Goal: Find specific page/section: Find specific page/section

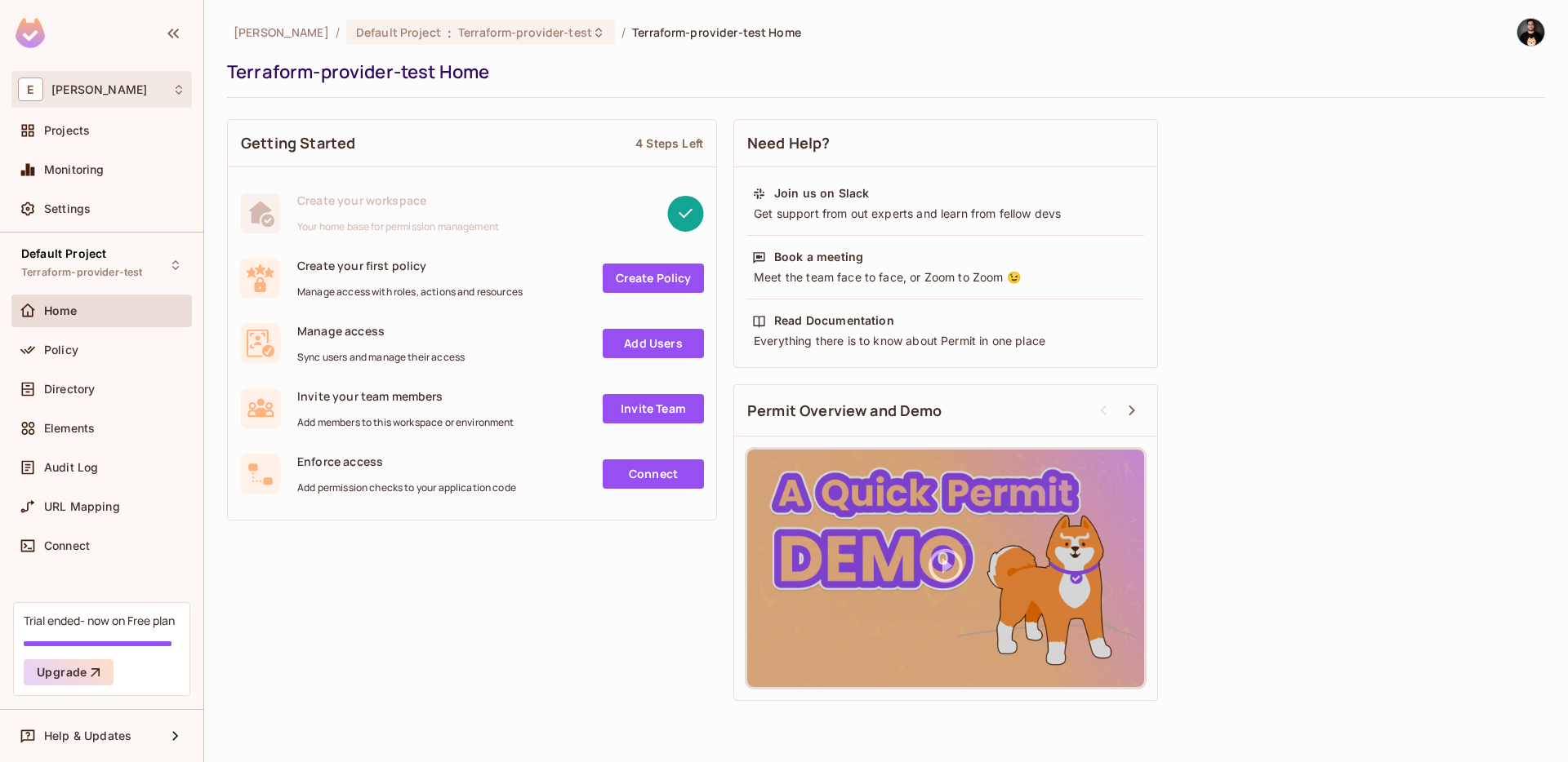
click at [90, 82] on div "E [PERSON_NAME]" at bounding box center [102, 89] width 168 height 24
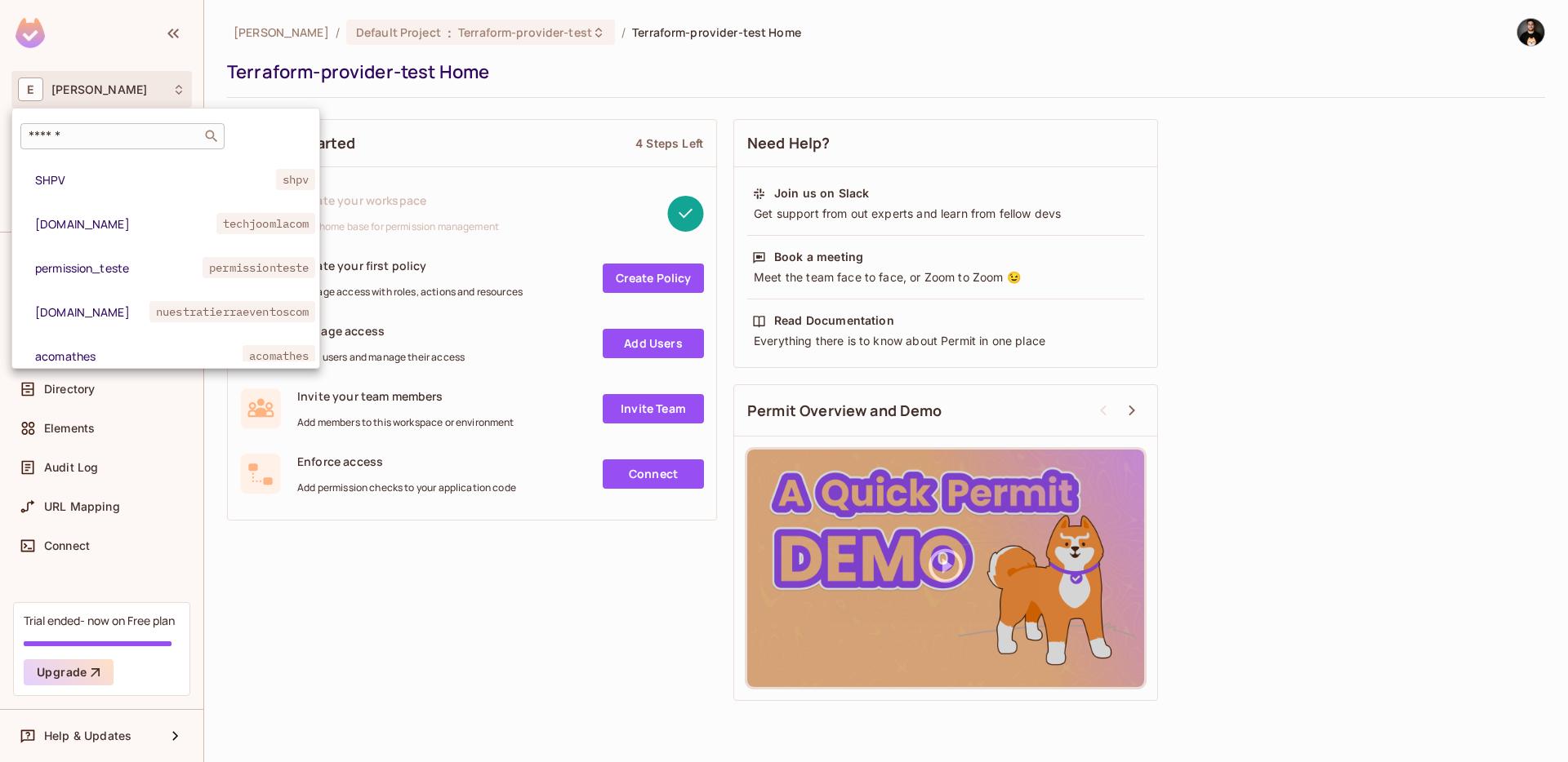
click at [83, 128] on input "text" at bounding box center [110, 136] width 171 height 16
paste input "**********"
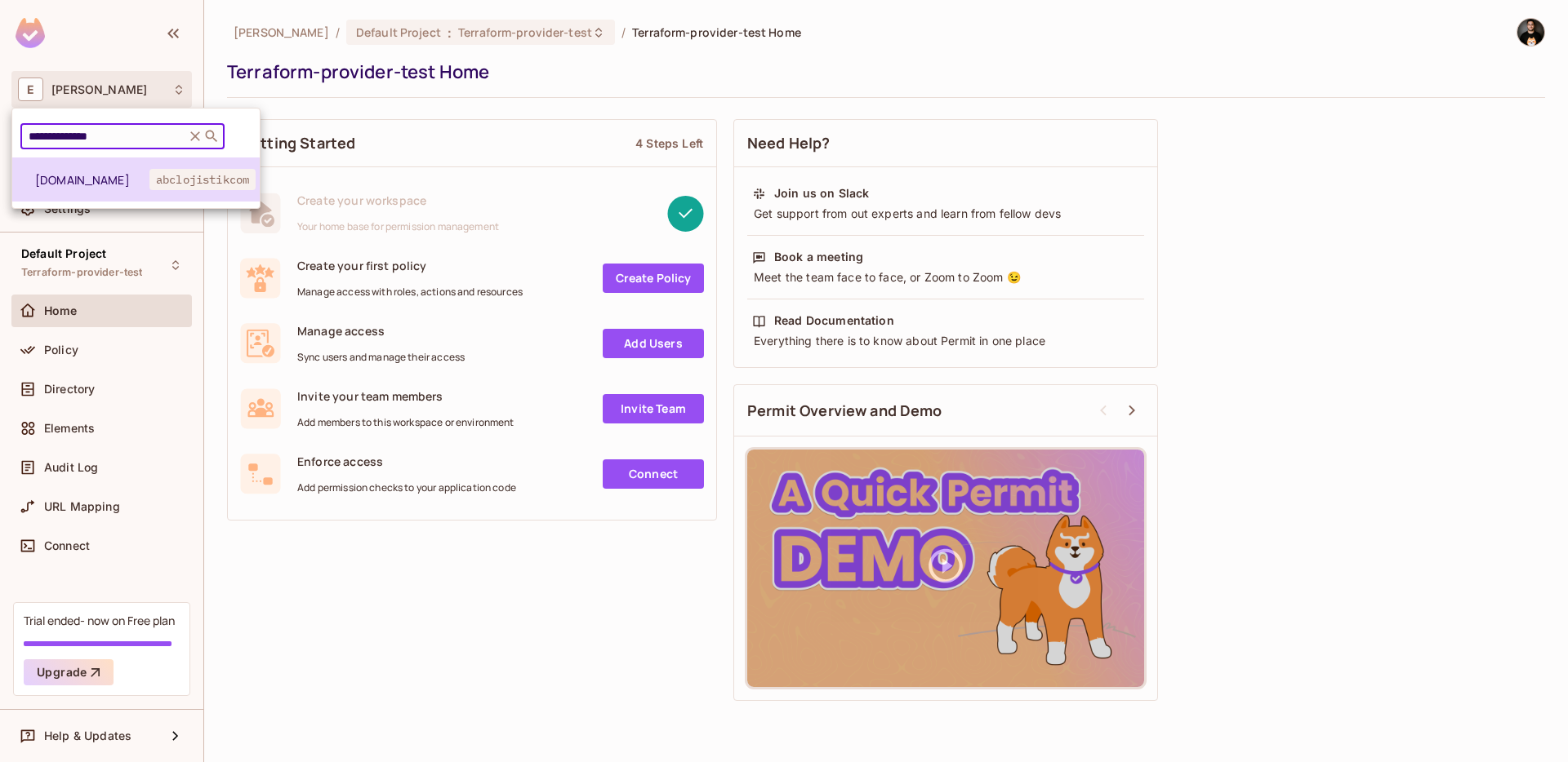
type input "**********"
click at [83, 172] on span "[DOMAIN_NAME]" at bounding box center [92, 180] width 114 height 15
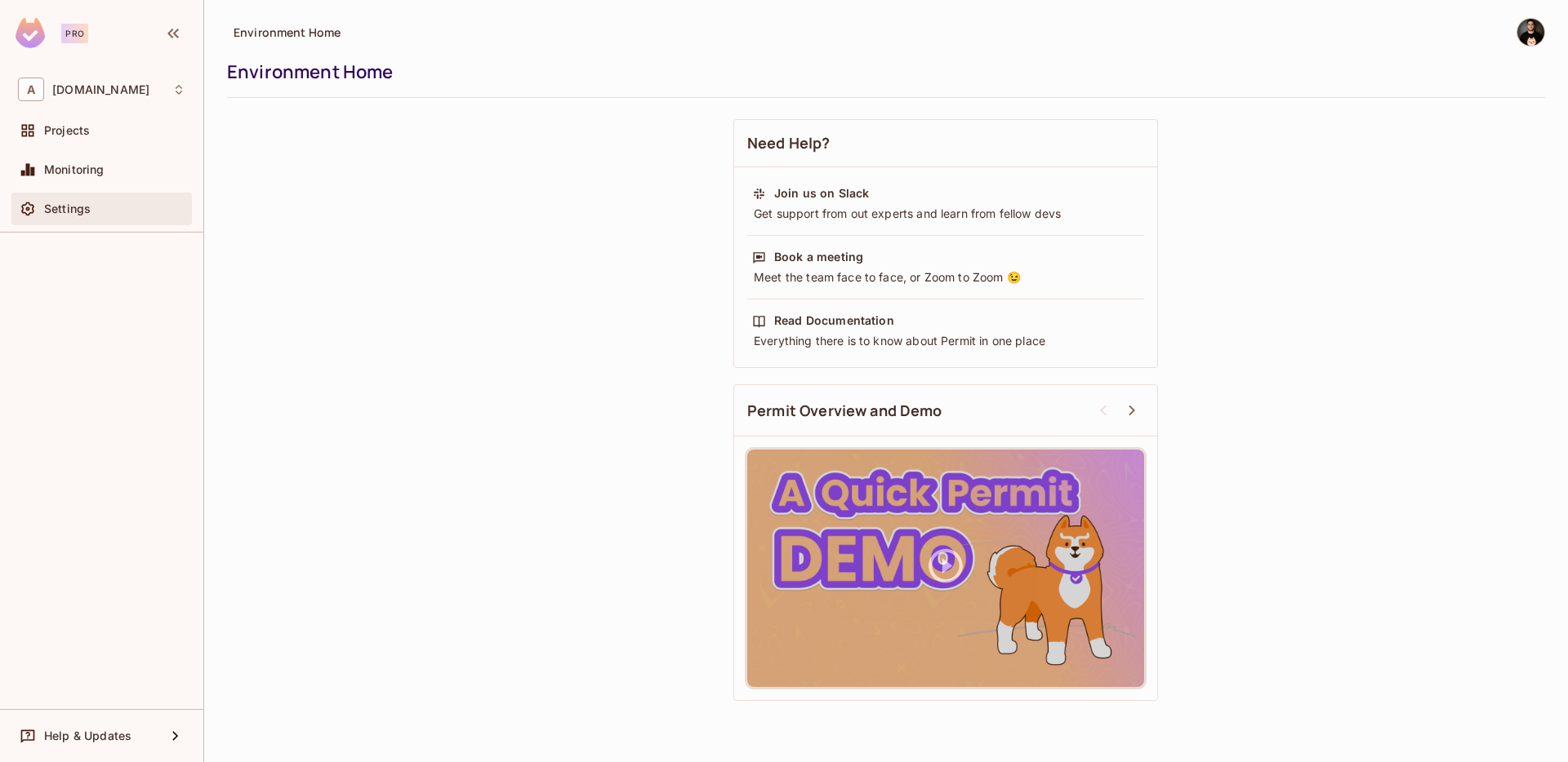
click at [111, 202] on div "Settings" at bounding box center [114, 208] width 141 height 13
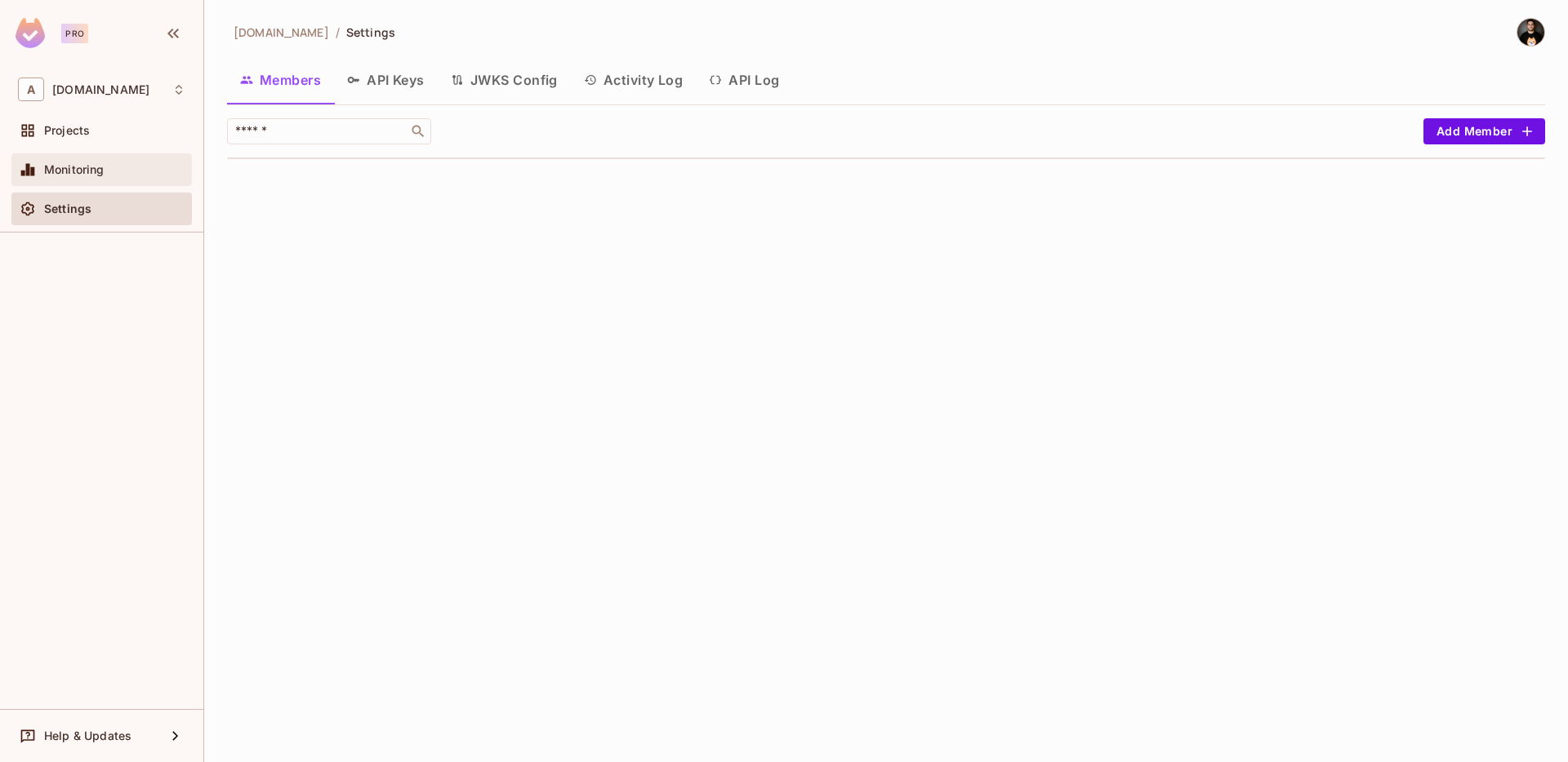
click at [125, 164] on div "Monitoring" at bounding box center [114, 169] width 141 height 13
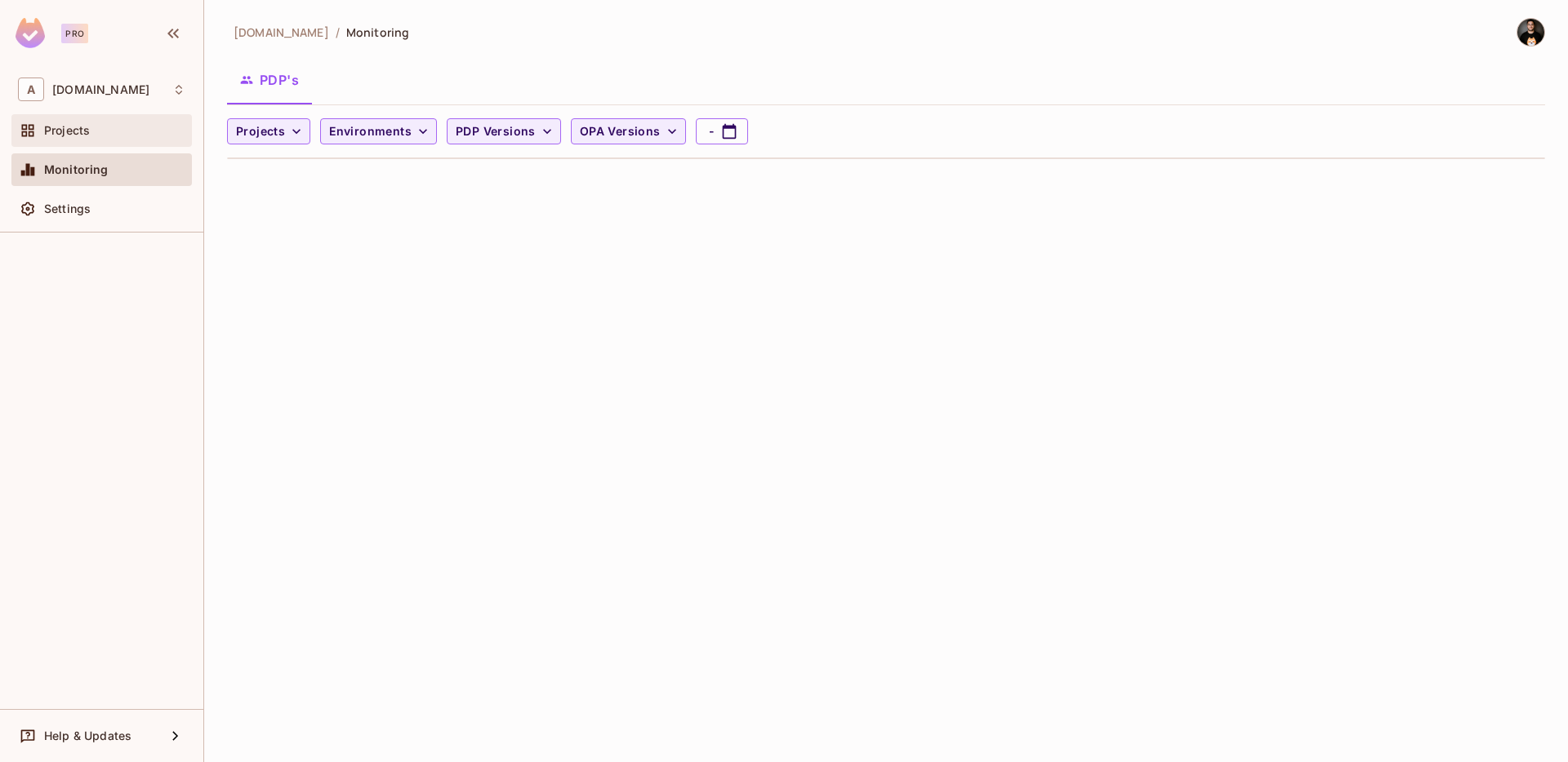
click at [105, 136] on div "Projects" at bounding box center [114, 130] width 141 height 13
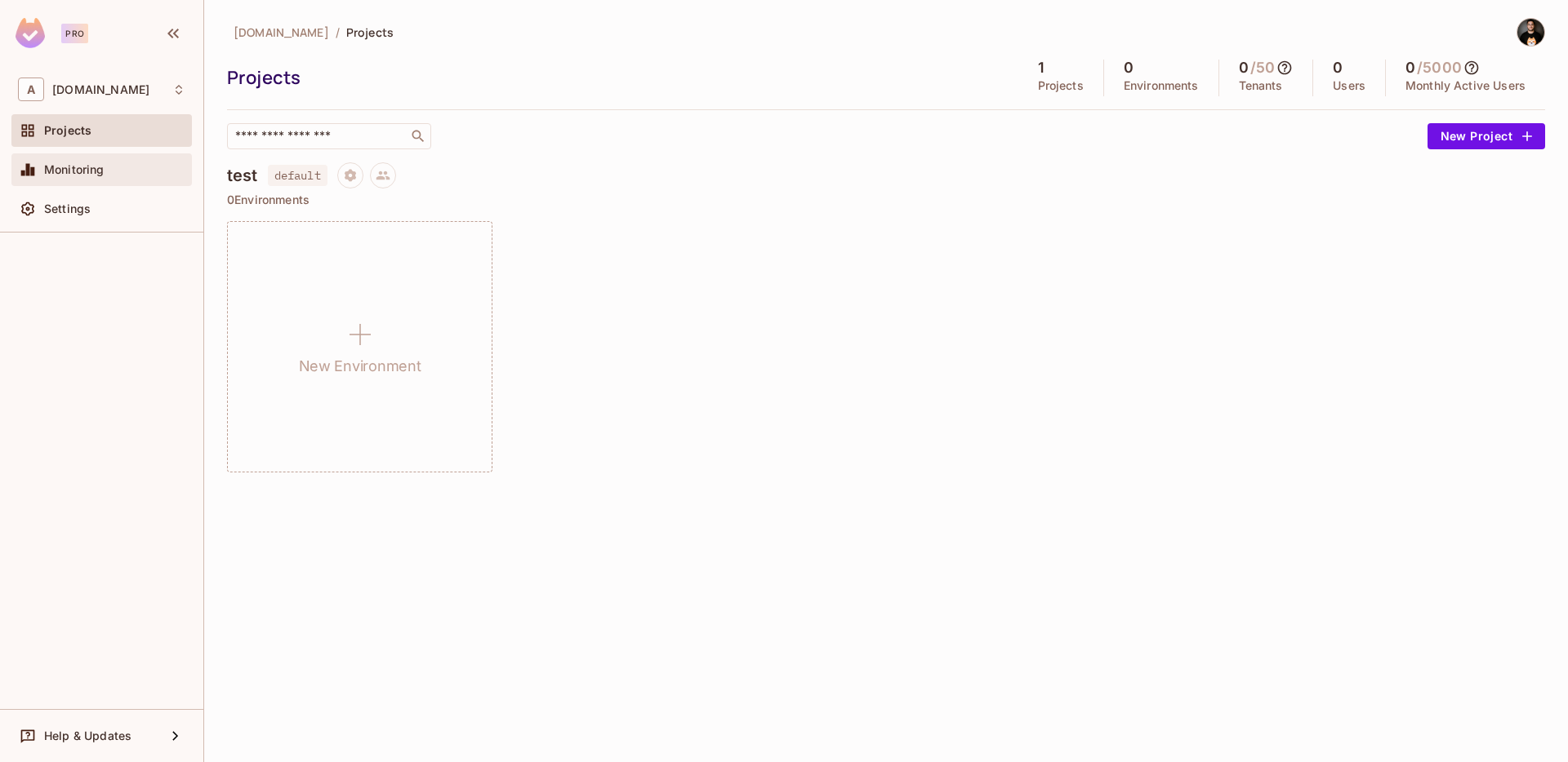
click at [80, 176] on div "Monitoring" at bounding box center [102, 169] width 168 height 20
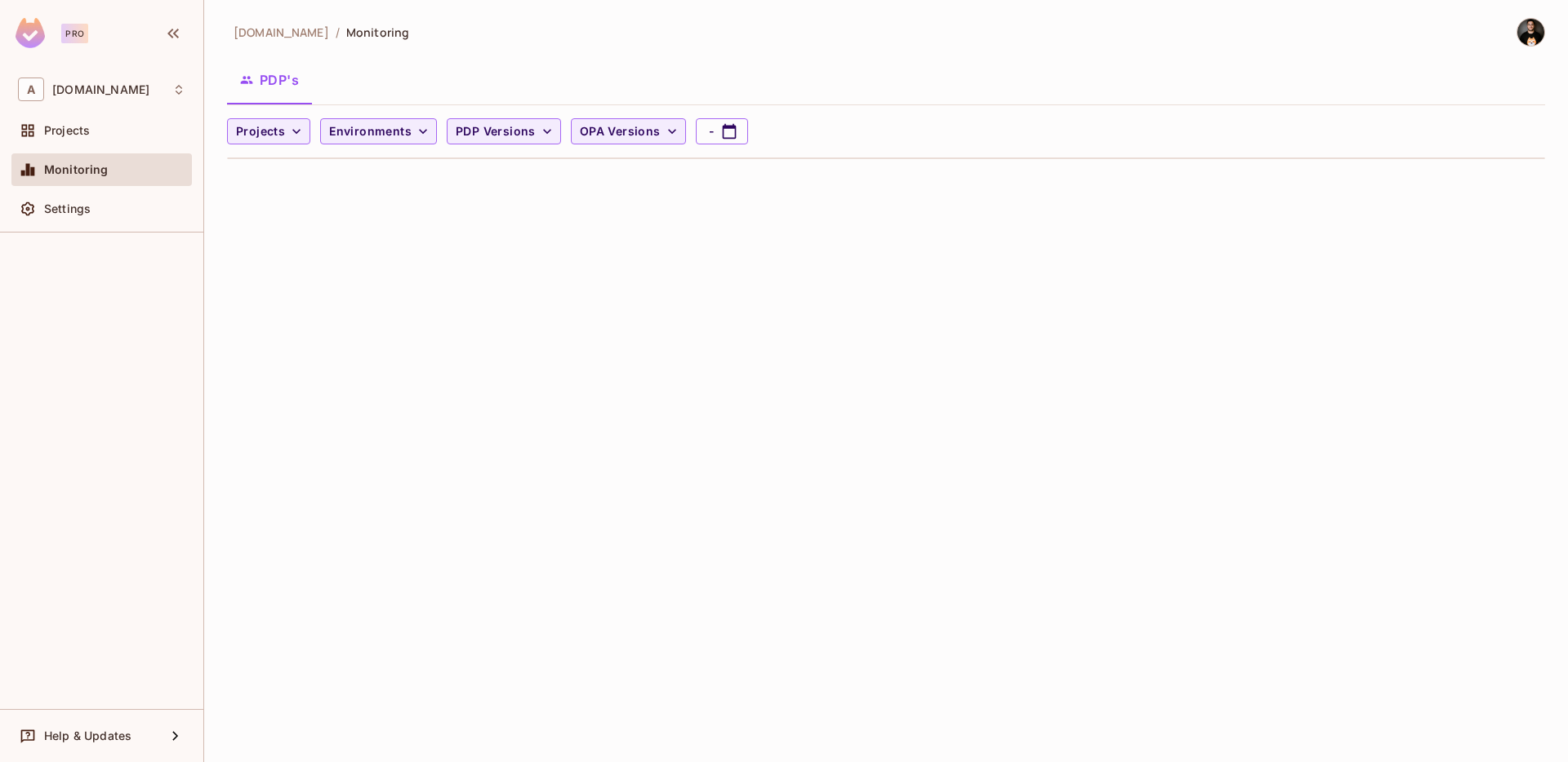
click at [112, 192] on div "Monitoring" at bounding box center [102, 173] width 181 height 40
click at [109, 205] on div "Settings" at bounding box center [114, 208] width 141 height 13
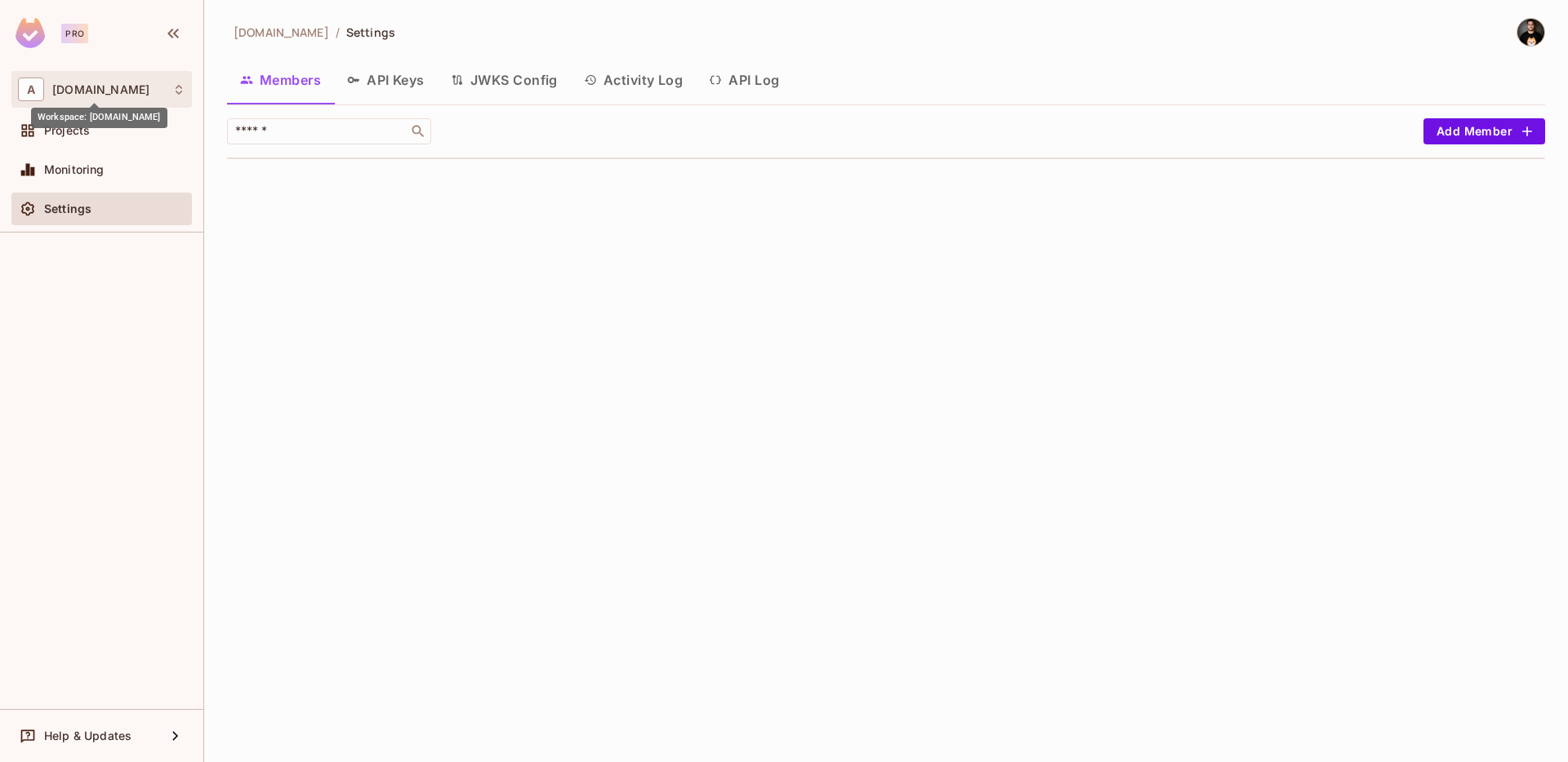
click at [84, 95] on span "[DOMAIN_NAME]" at bounding box center [101, 89] width 97 height 13
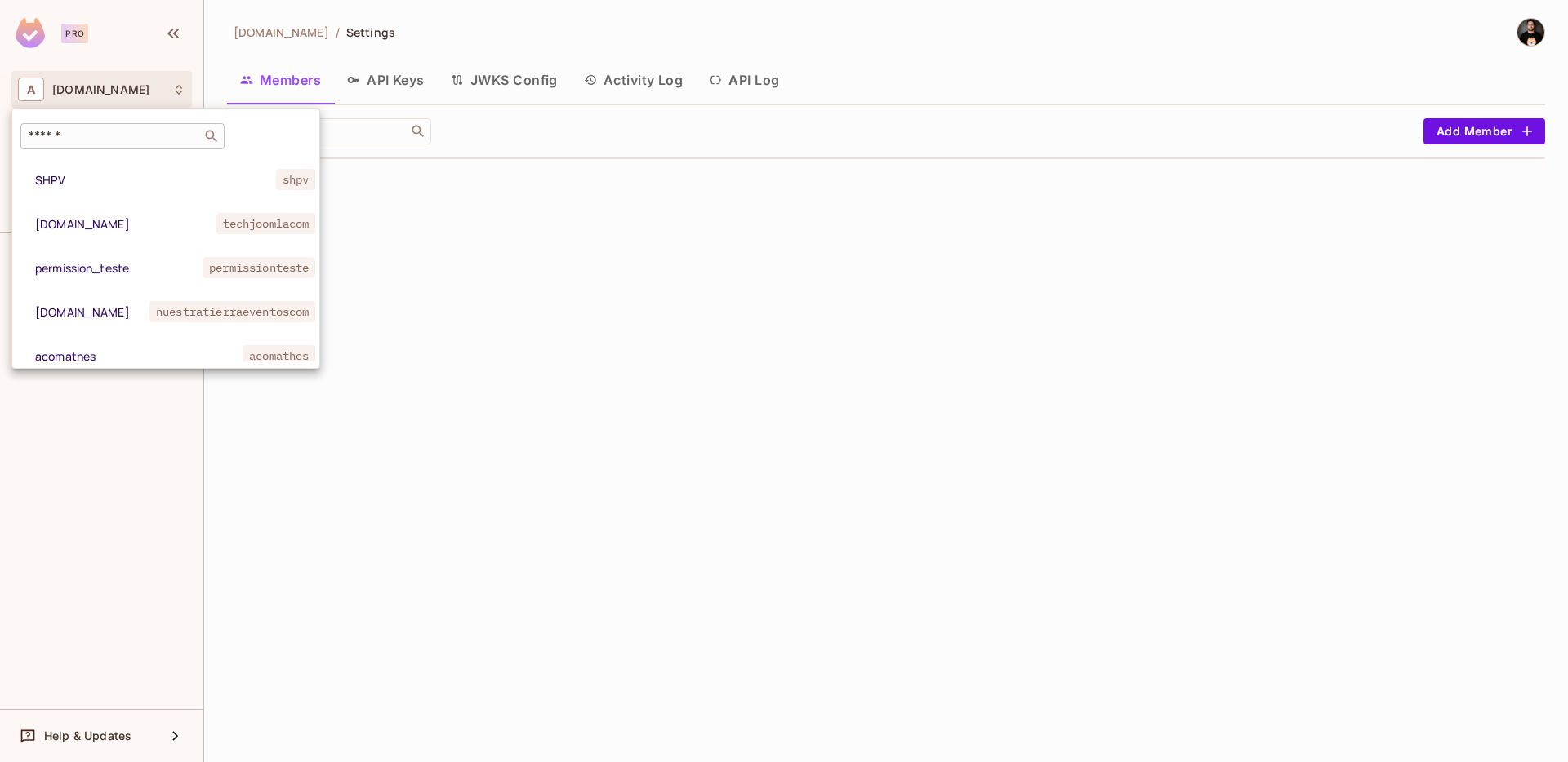
click at [85, 142] on input "text" at bounding box center [110, 136] width 171 height 16
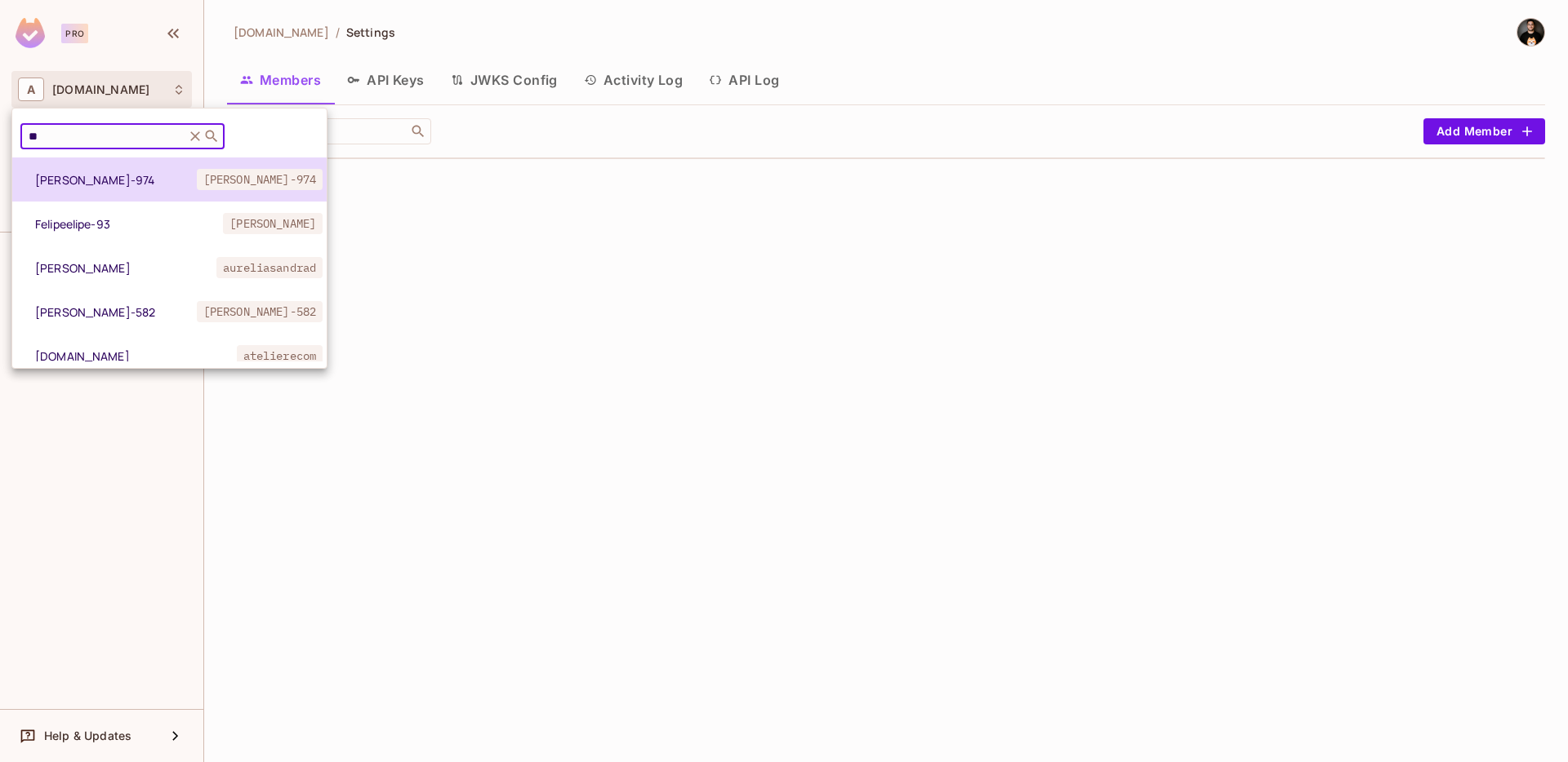
type input "*"
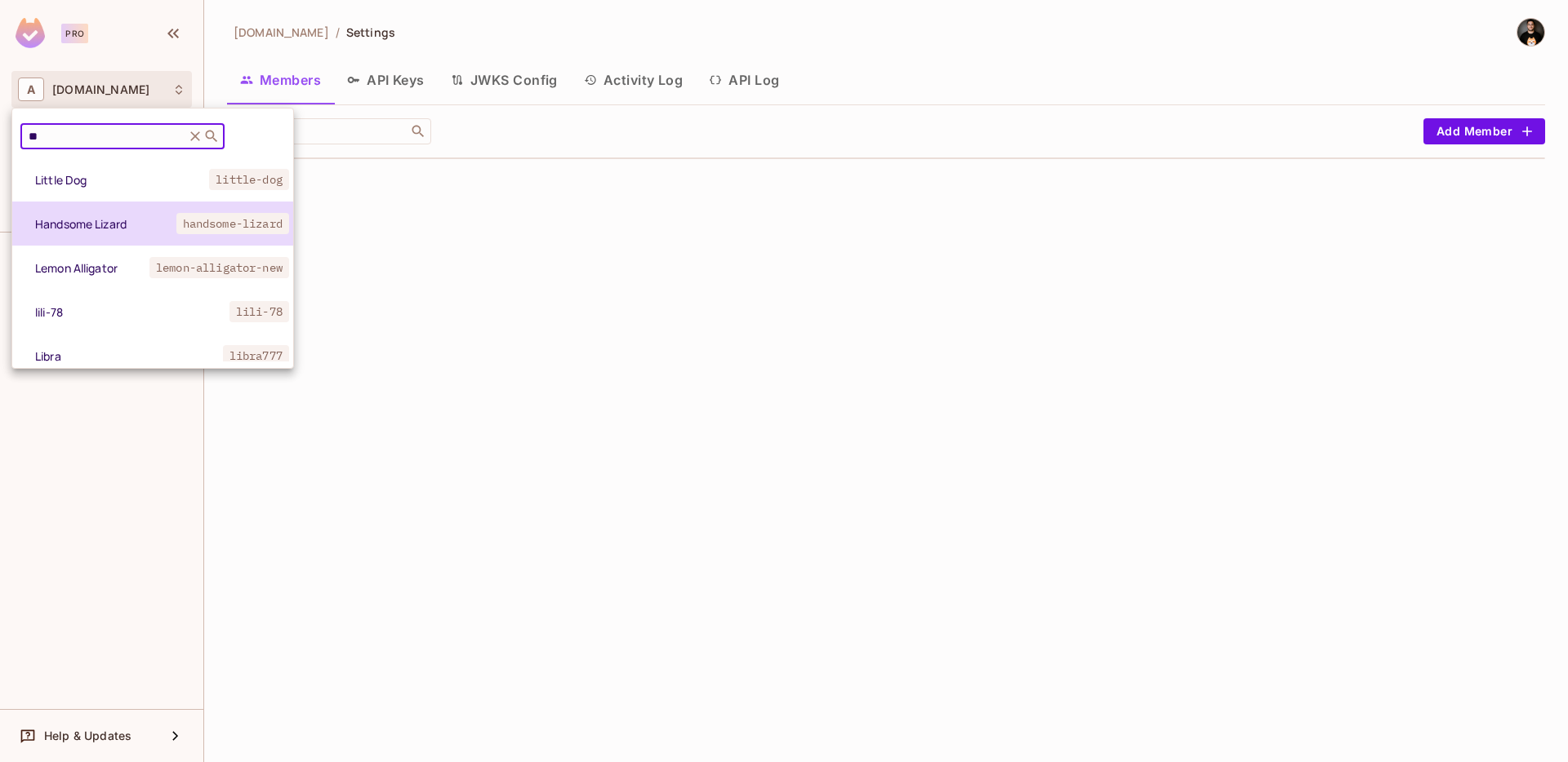
type input "*"
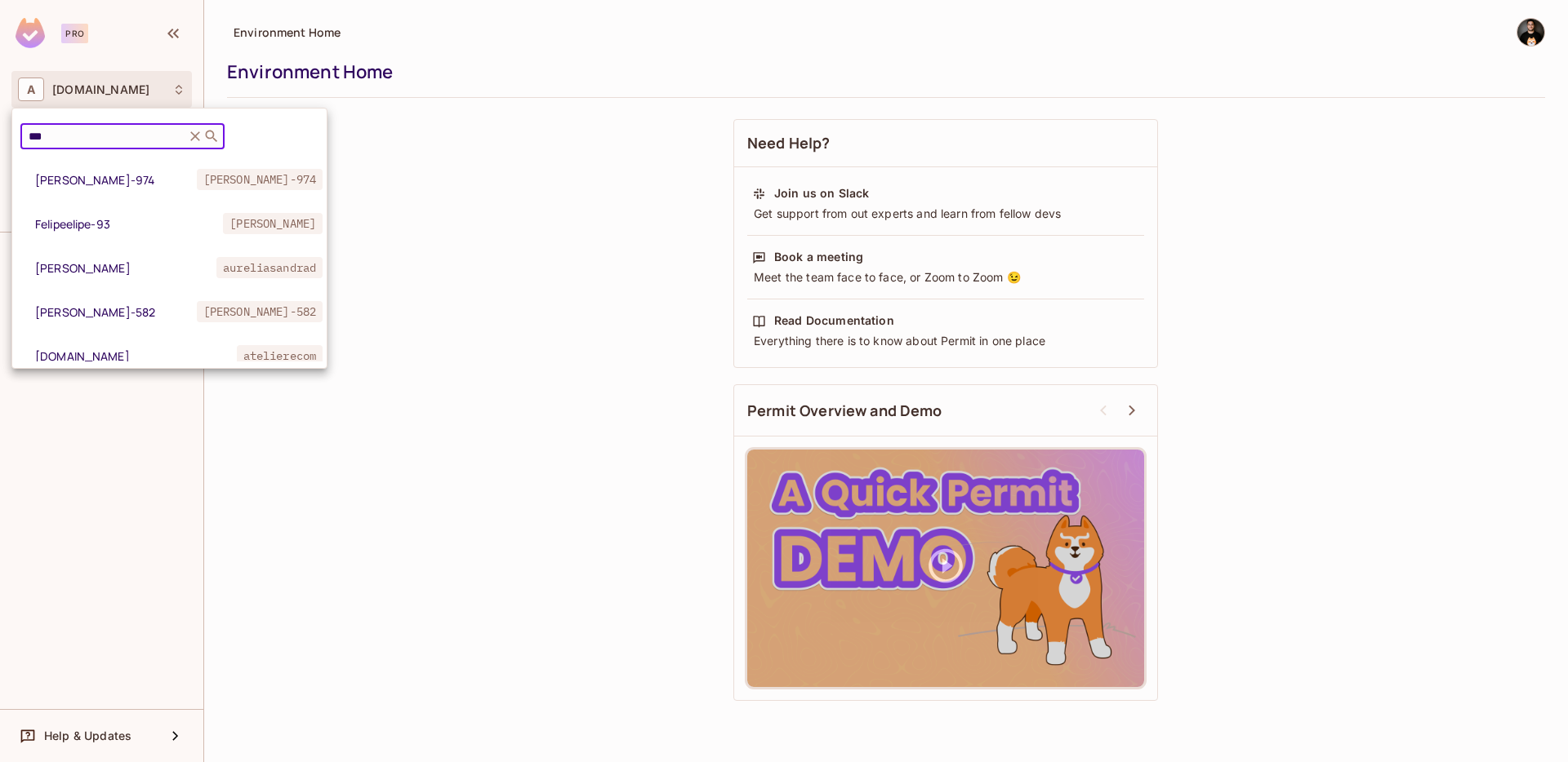
type input "***"
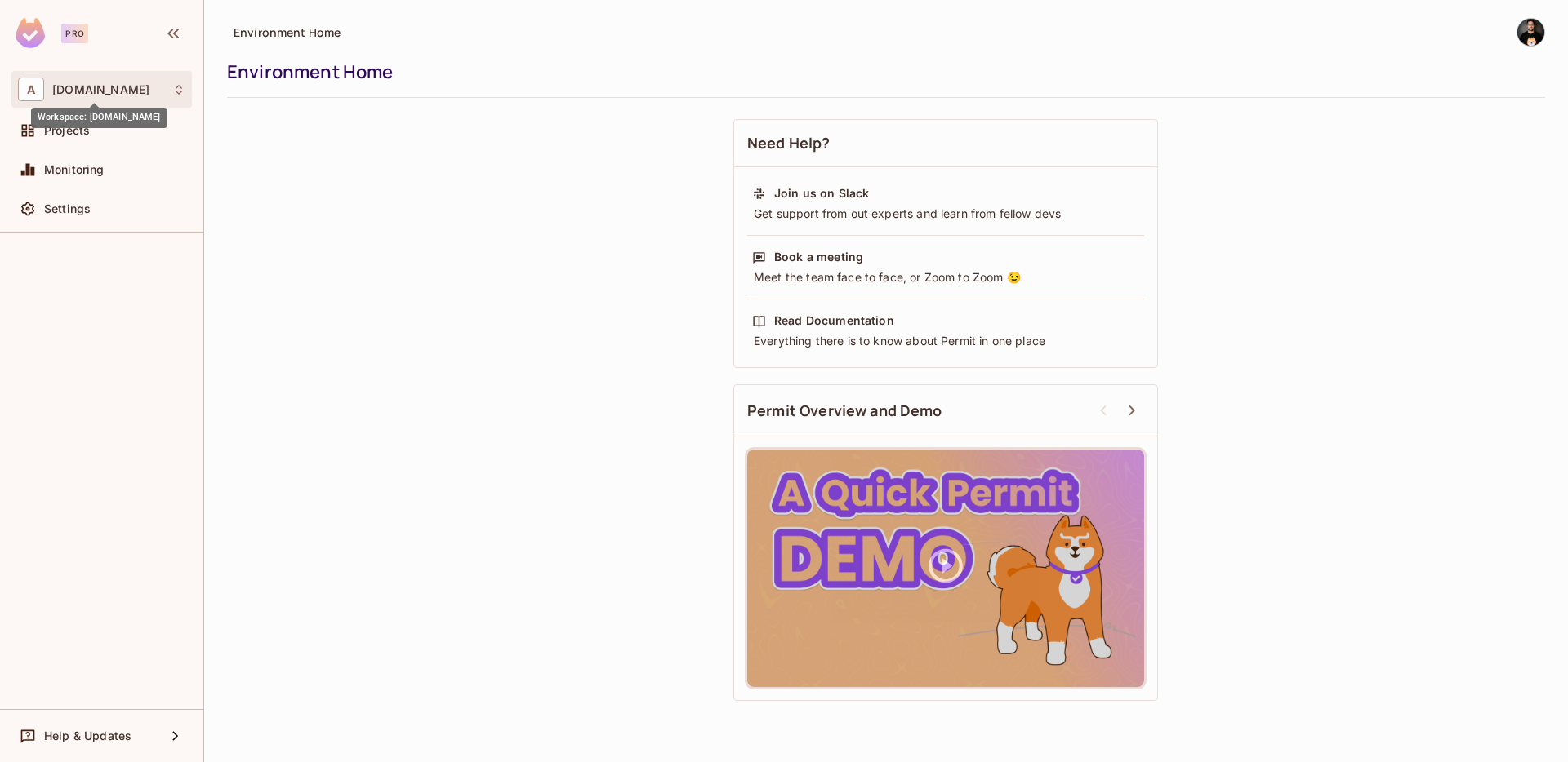
click at [104, 93] on span "[DOMAIN_NAME]" at bounding box center [101, 89] width 97 height 13
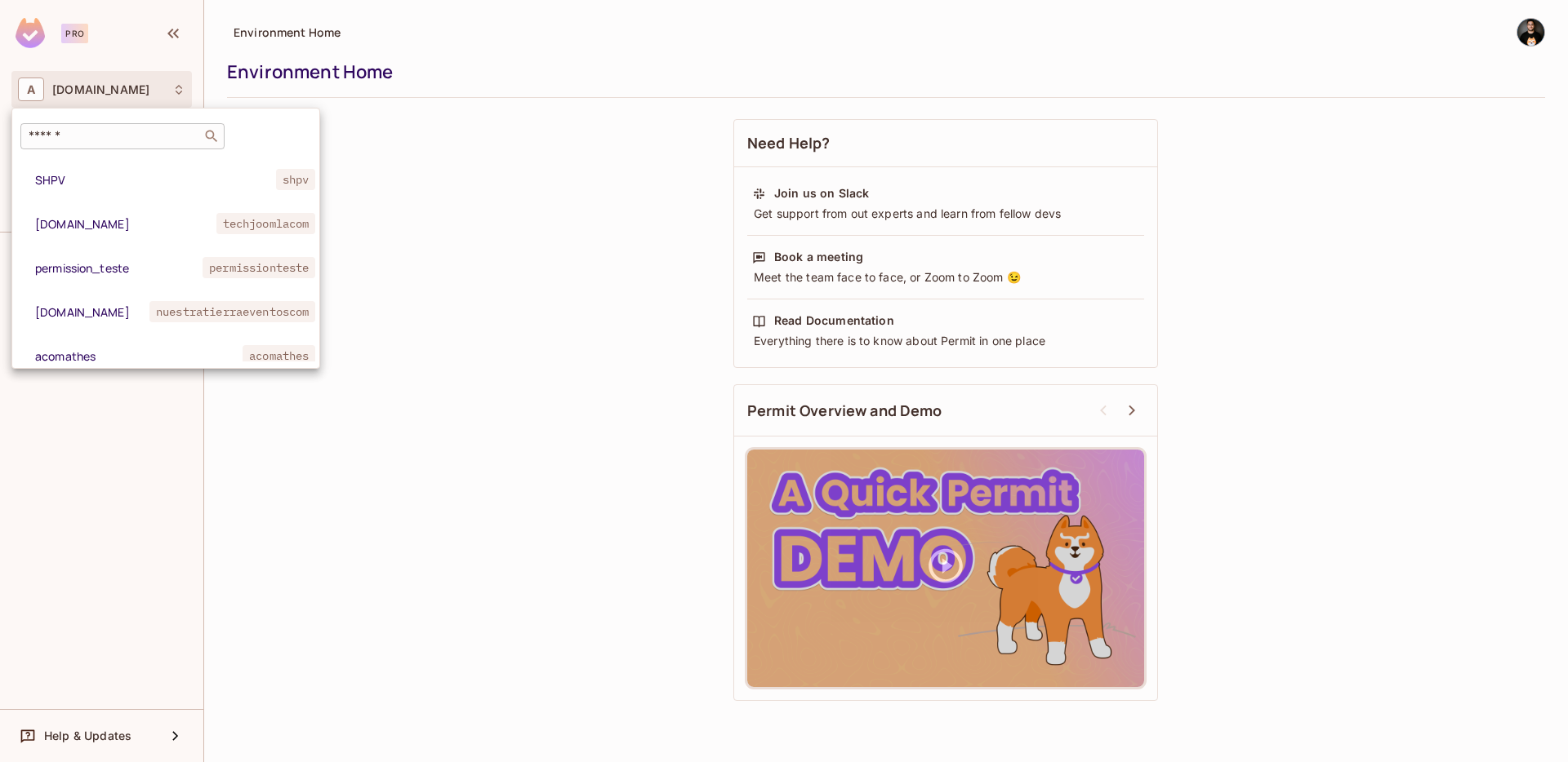
click at [87, 144] on div "​" at bounding box center [122, 136] width 204 height 26
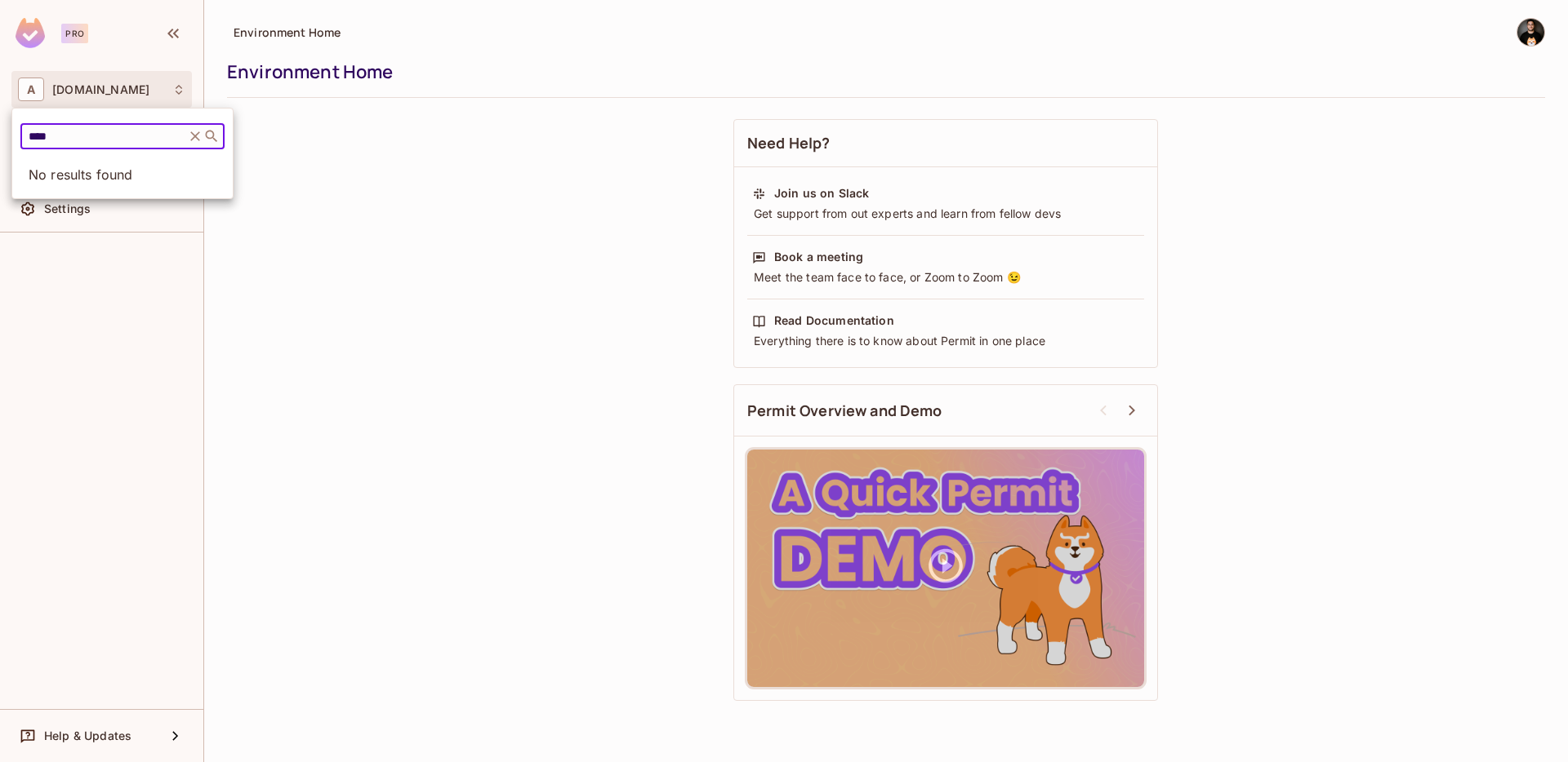
type input "***"
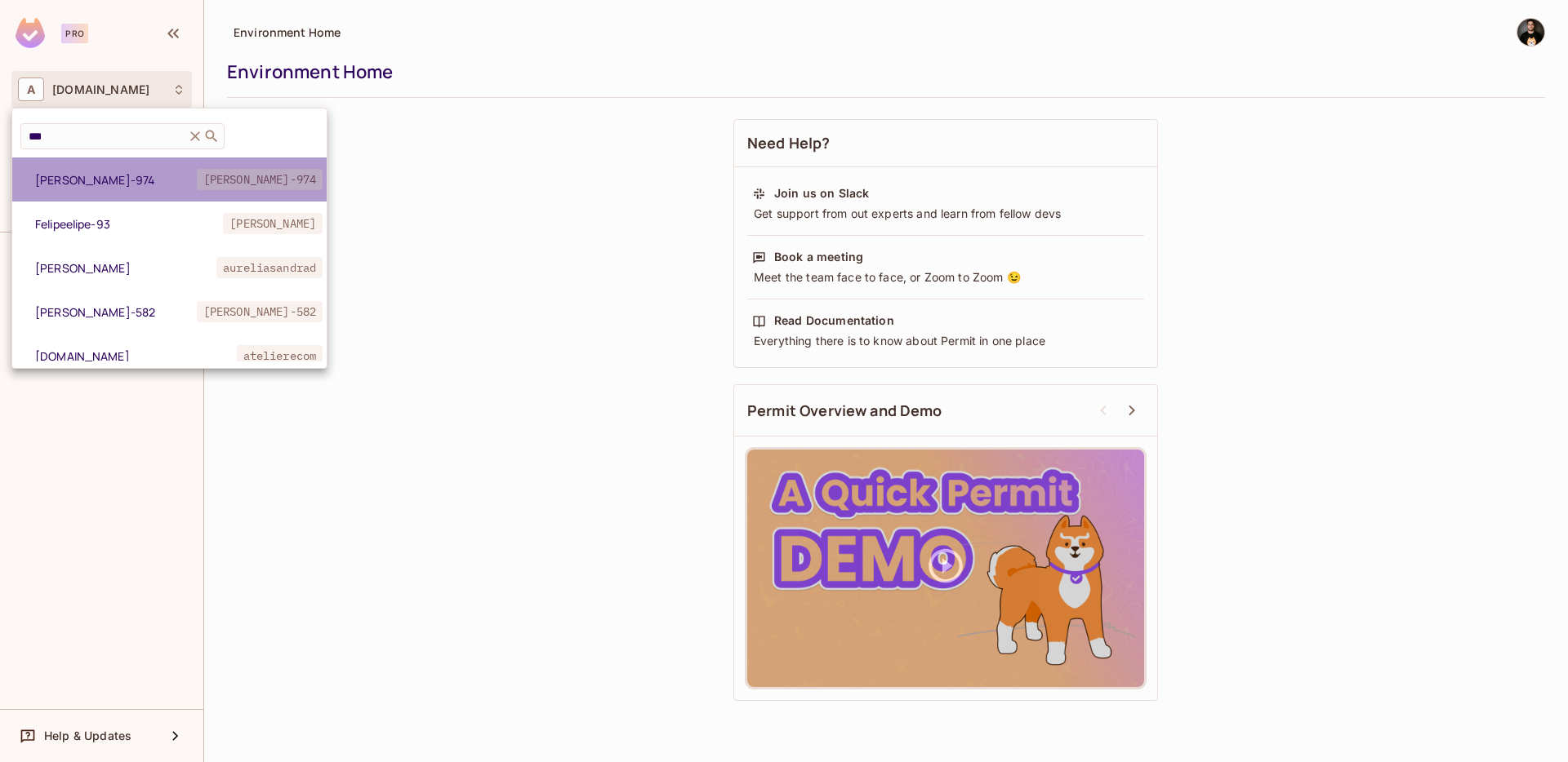
click at [78, 190] on li "[PERSON_NAME]-974 [PERSON_NAME]-974" at bounding box center [169, 179] width 314 height 44
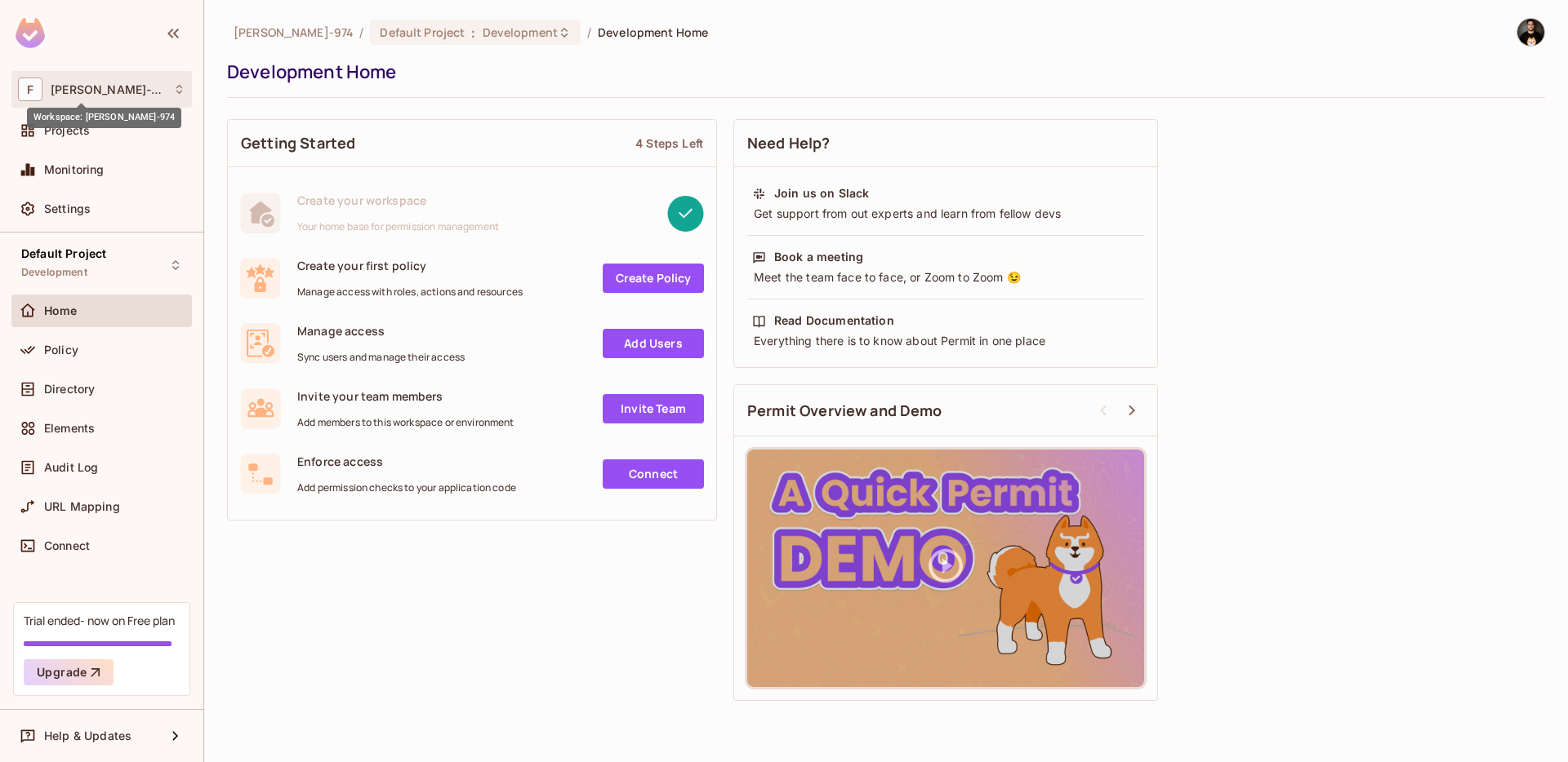
click at [80, 88] on span "[PERSON_NAME]-974" at bounding box center [108, 89] width 114 height 13
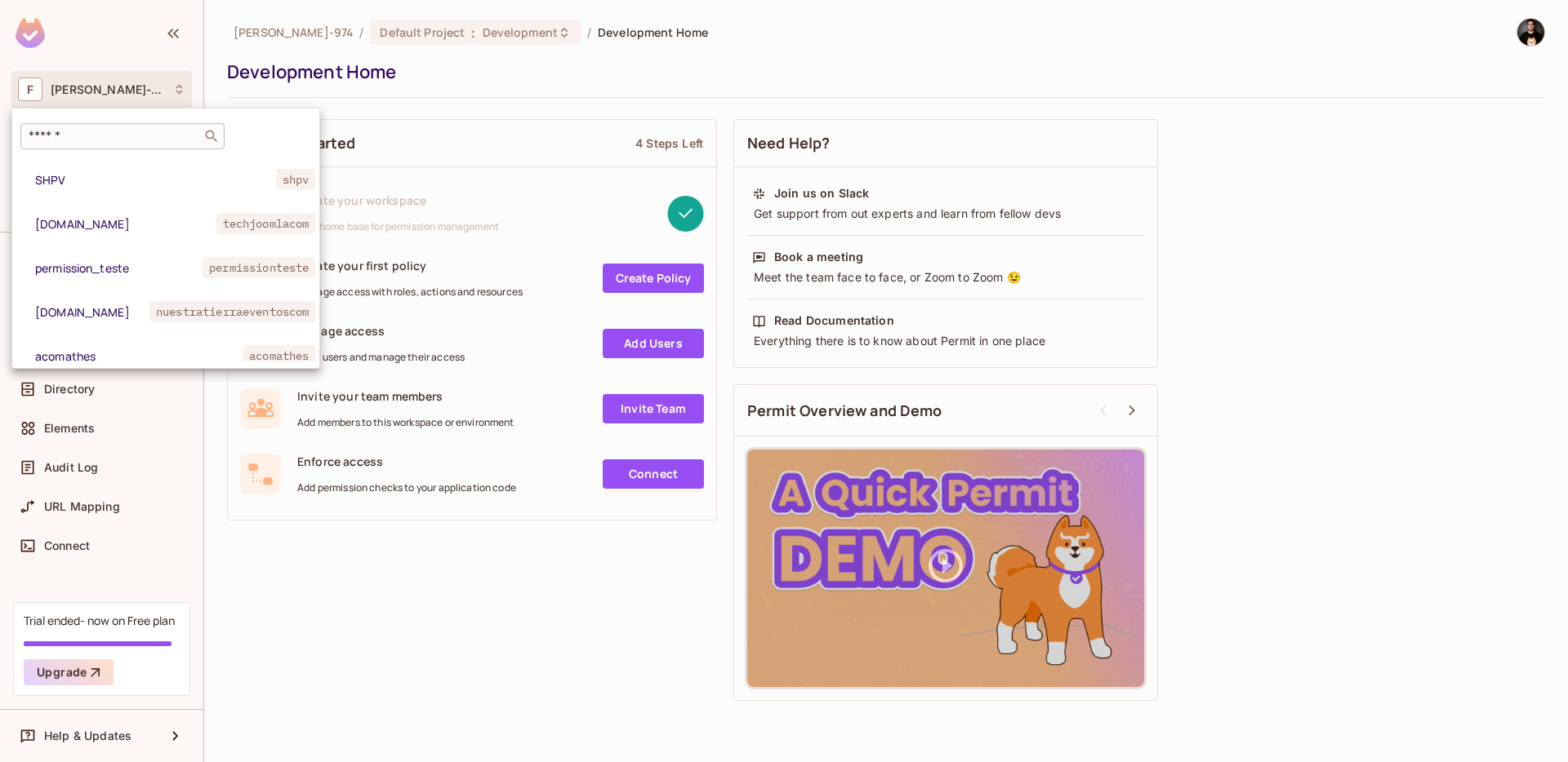
click at [76, 130] on input "text" at bounding box center [110, 136] width 171 height 16
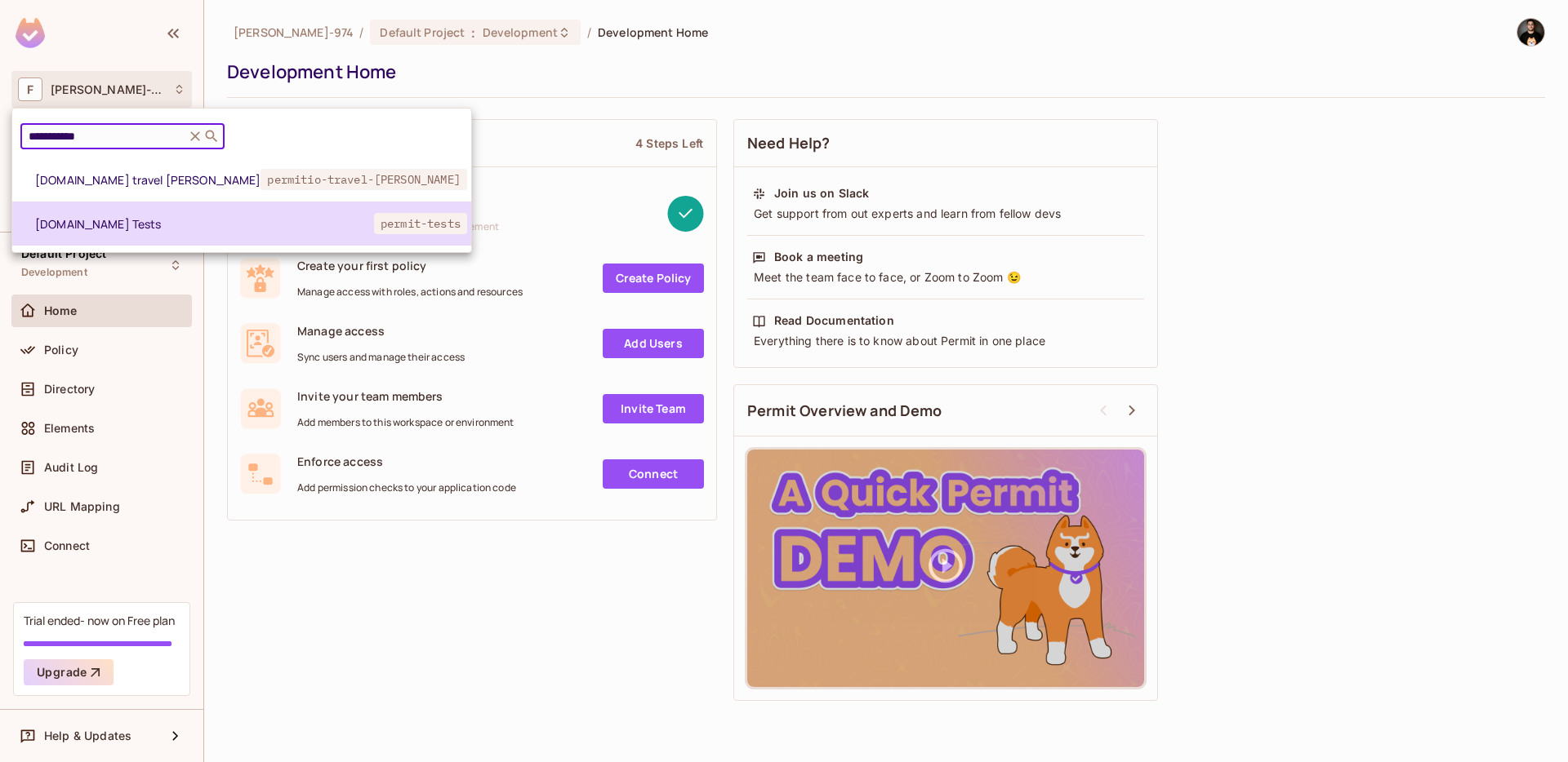
type input "**********"
click at [108, 212] on li "[DOMAIN_NAME] Tests permit-tests" at bounding box center [241, 223] width 459 height 44
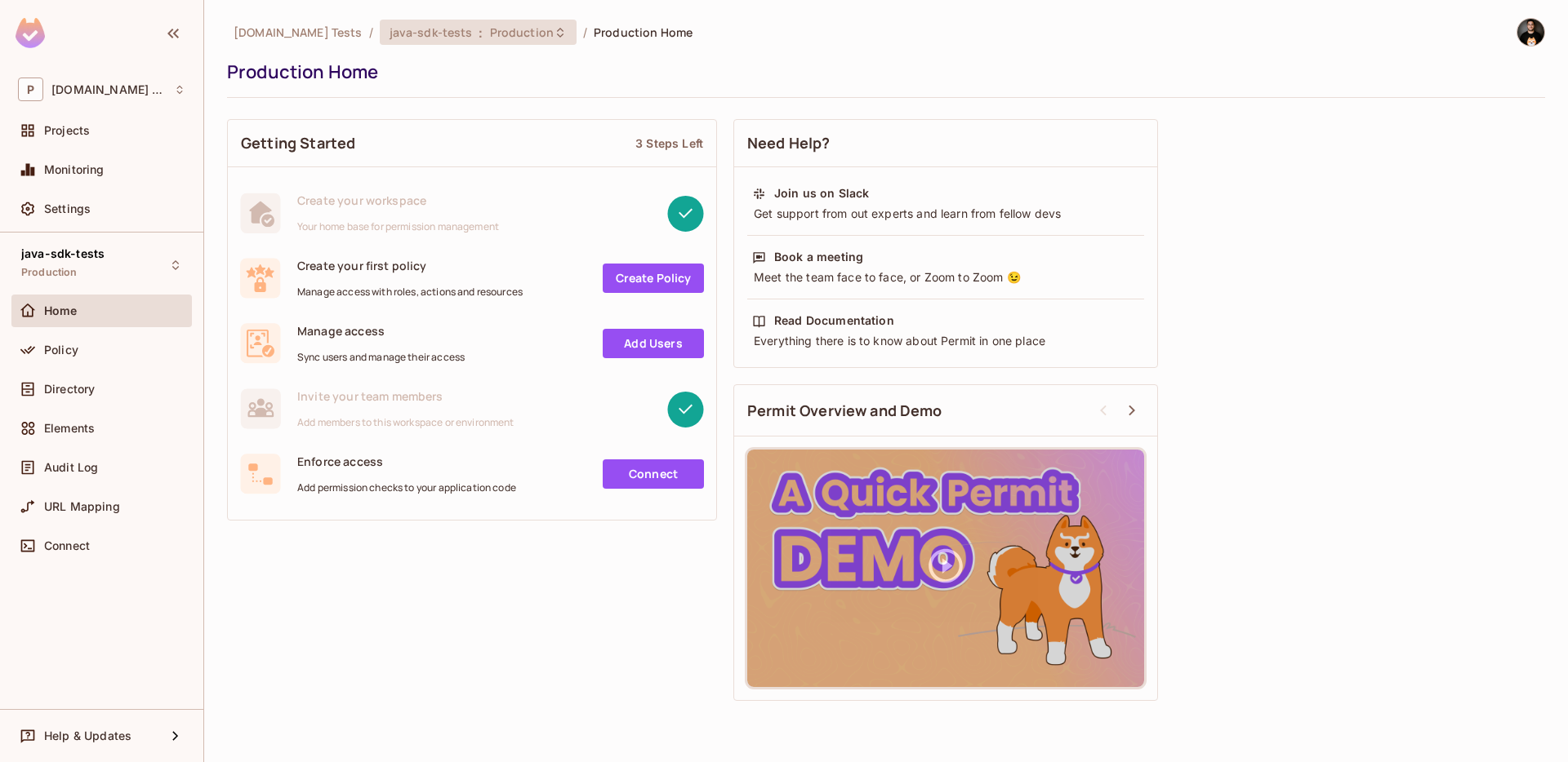
click at [390, 37] on span "java-sdk-tests" at bounding box center [431, 32] width 83 height 15
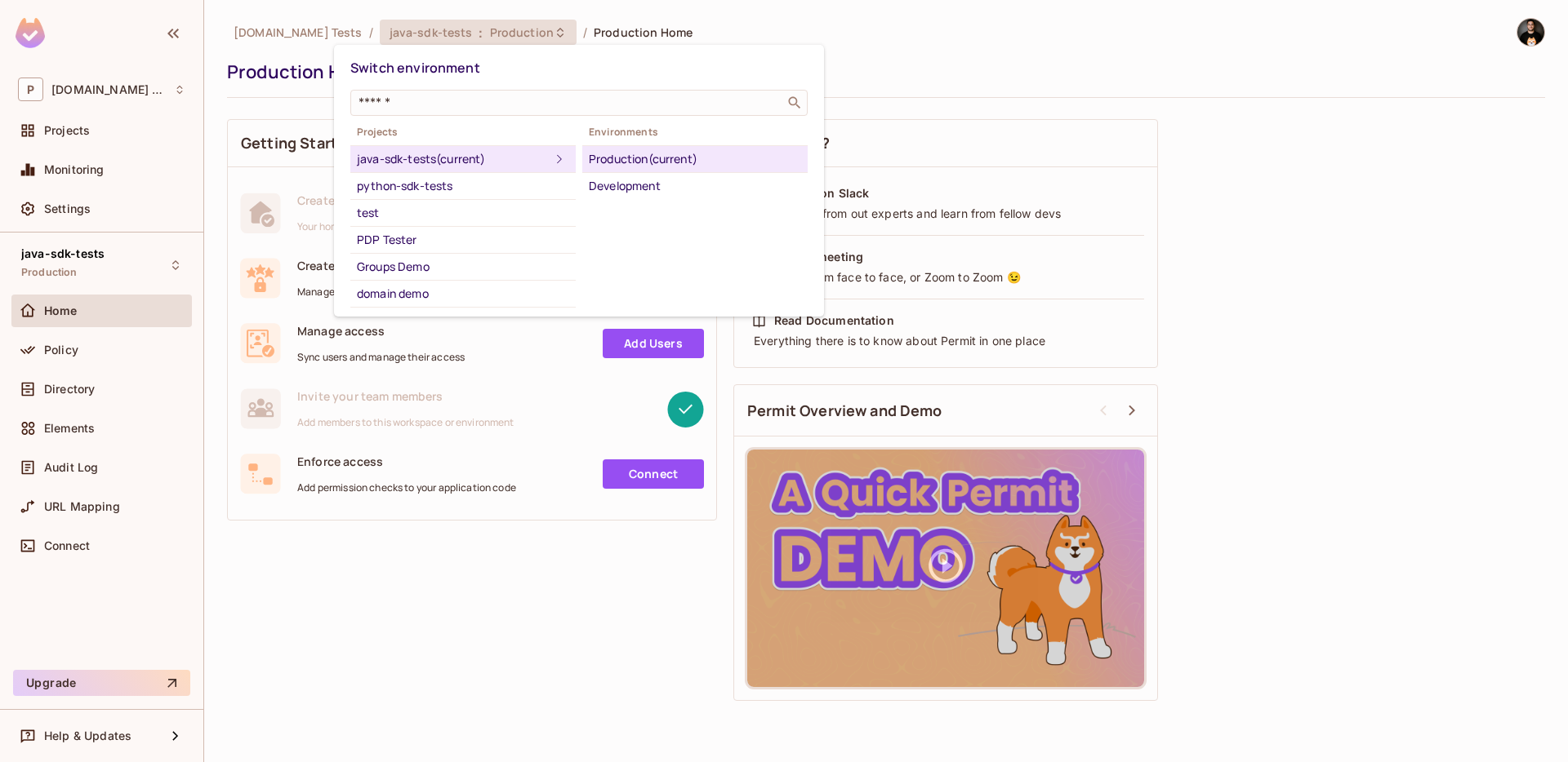
click at [1342, 151] on div at bounding box center [784, 381] width 1568 height 762
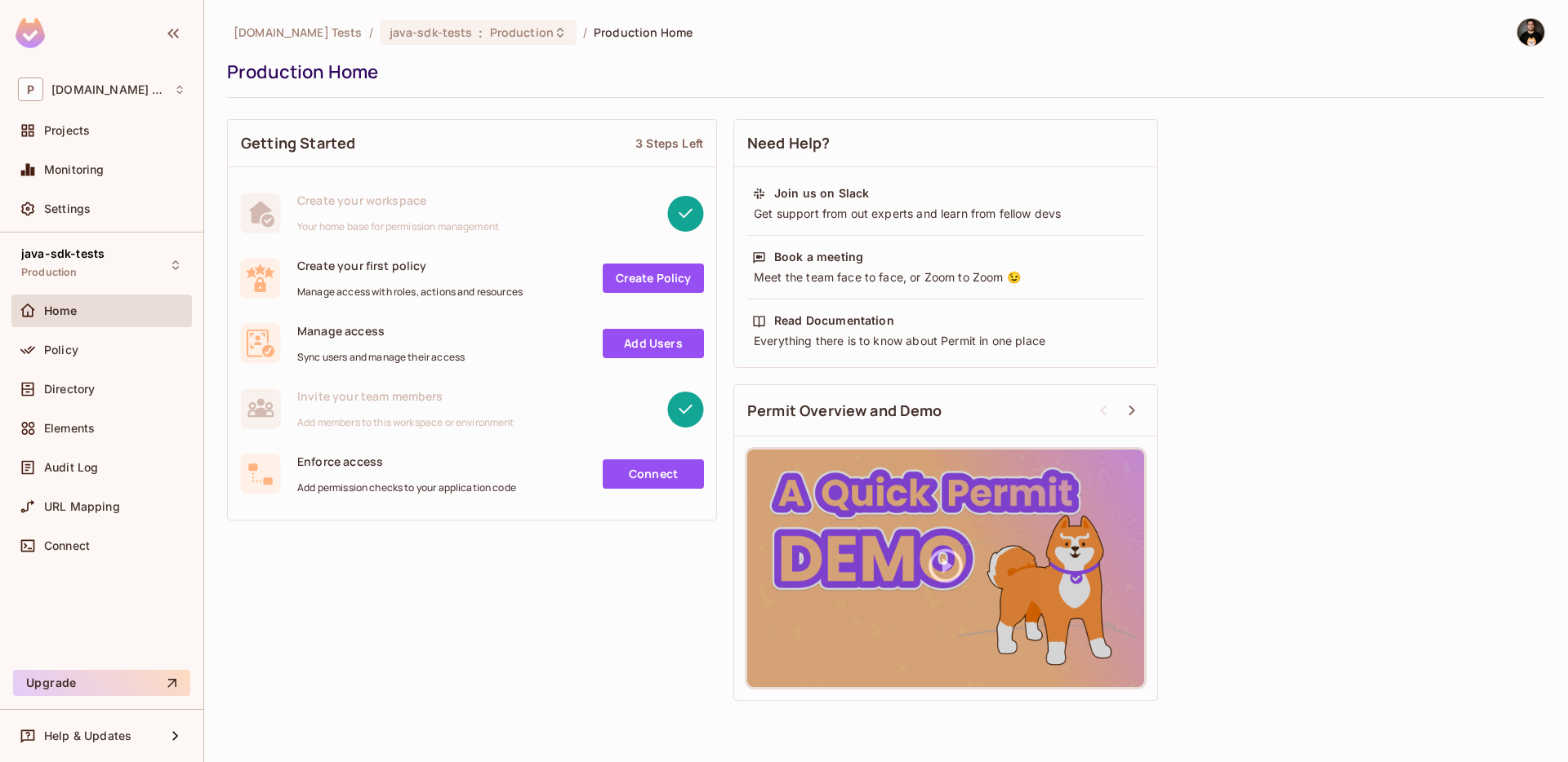
click at [39, 34] on img at bounding box center [30, 33] width 29 height 30
